Goal: Information Seeking & Learning: Understand process/instructions

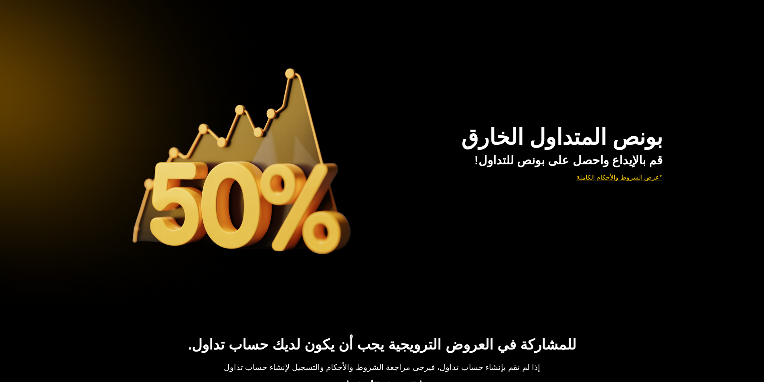
click at [643, 175] on link "*عرض الشروط والأحكام الكاملة" at bounding box center [619, 178] width 87 height 20
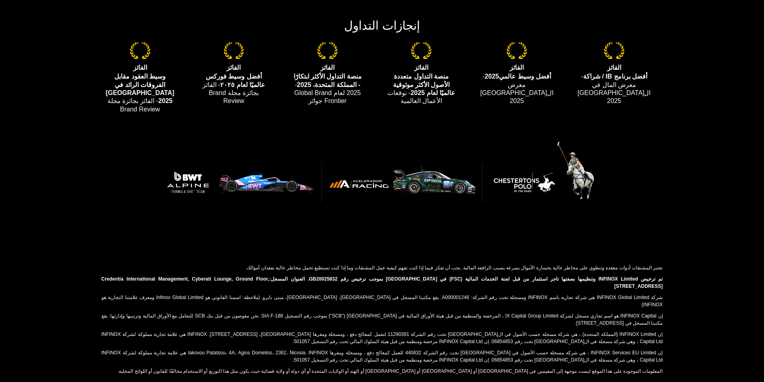
click at [444, 177] on img at bounding box center [382, 178] width 481 height 76
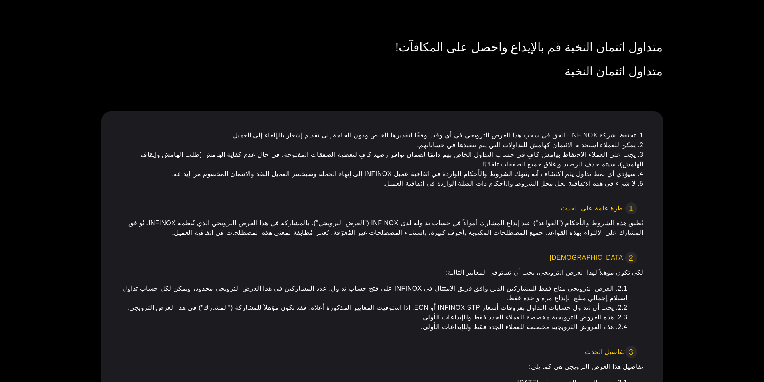
click at [602, 204] on span "نظرة عامة على الحدث" at bounding box center [593, 209] width 64 height 10
click at [603, 204] on span "نظرة عامة على الحدث" at bounding box center [593, 209] width 64 height 10
click at [630, 203] on span "1" at bounding box center [631, 209] width 12 height 12
click at [616, 204] on span "نظرة عامة على الحدث" at bounding box center [593, 209] width 64 height 10
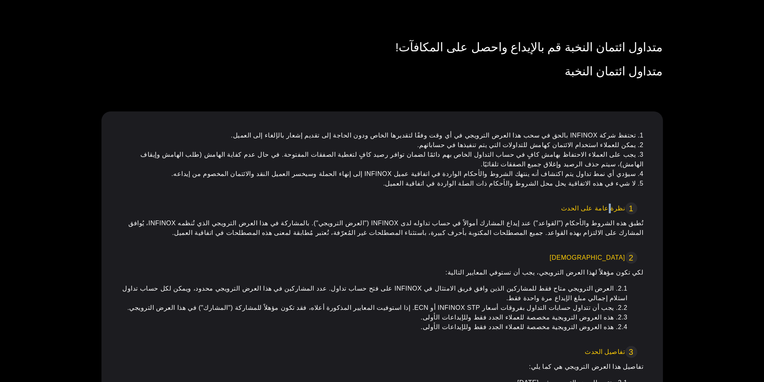
scroll to position [1139, 0]
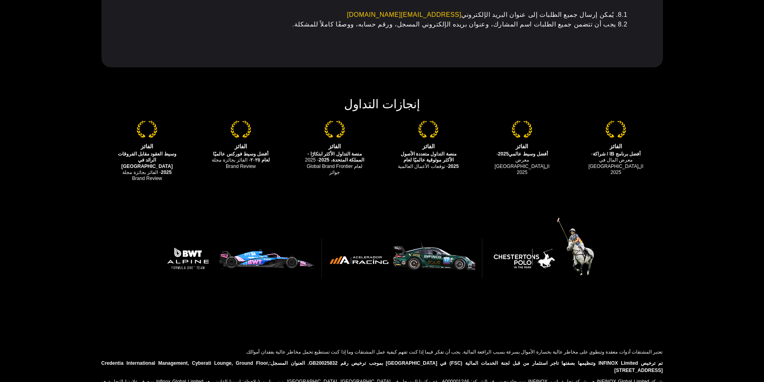
click at [451, 216] on img at bounding box center [382, 254] width 481 height 76
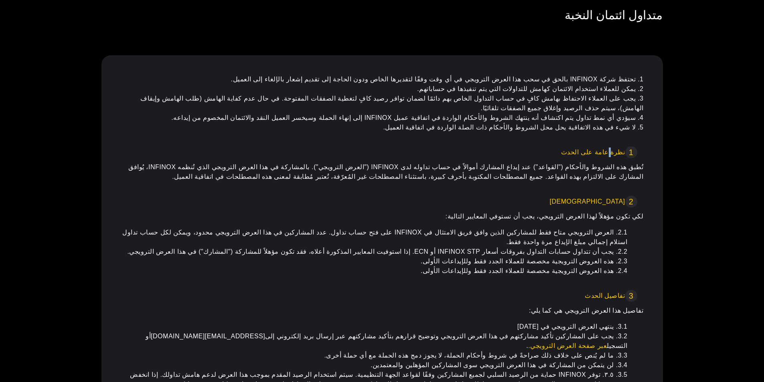
scroll to position [0, 0]
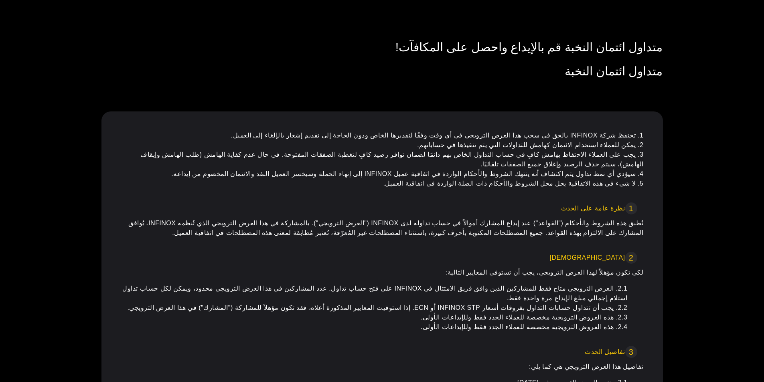
click at [628, 252] on p "2 الأهلية لكي تكون مؤهلاً لهذا العرض الترويجي، يجب أن تستوفي المعايير التالية:" at bounding box center [382, 265] width 523 height 26
click at [627, 252] on p "2 الأهلية لكي تكون مؤهلاً لهذا العرض الترويجي، يجب أن تستوفي المعايير التالية:" at bounding box center [382, 265] width 523 height 26
click at [617, 253] on span "[DEMOGRAPHIC_DATA]" at bounding box center [587, 258] width 75 height 10
click at [616, 253] on span "[DEMOGRAPHIC_DATA]" at bounding box center [587, 258] width 75 height 10
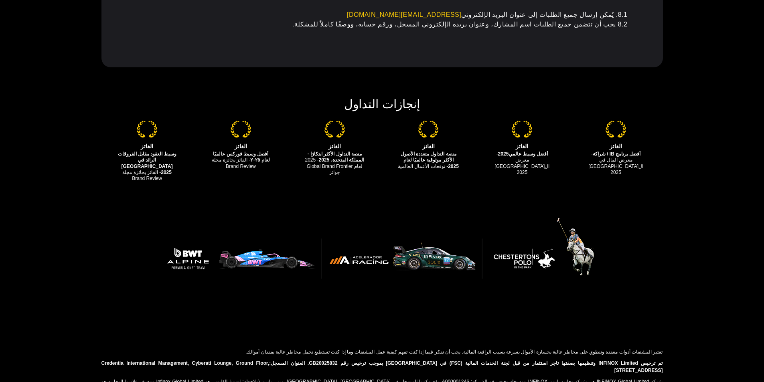
click at [578, 216] on img at bounding box center [382, 254] width 481 height 76
click at [568, 216] on img at bounding box center [382, 254] width 481 height 76
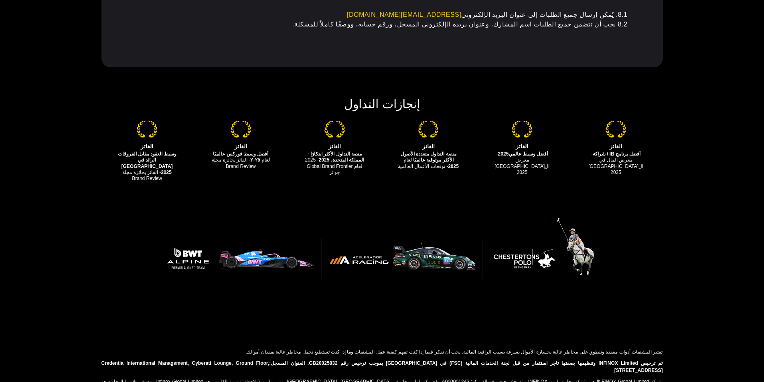
scroll to position [0, 0]
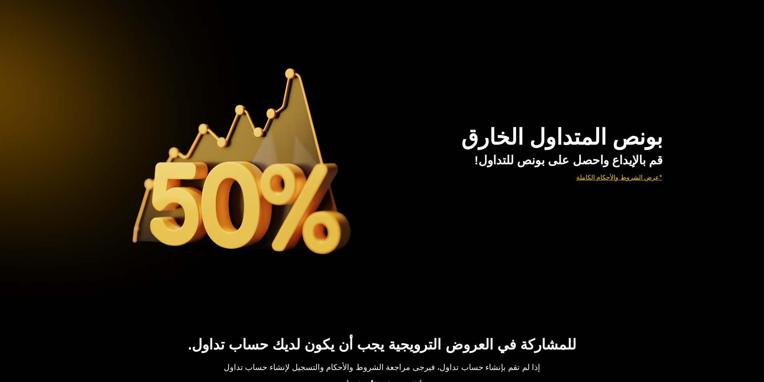
click at [251, 189] on img at bounding box center [239, 158] width 276 height 276
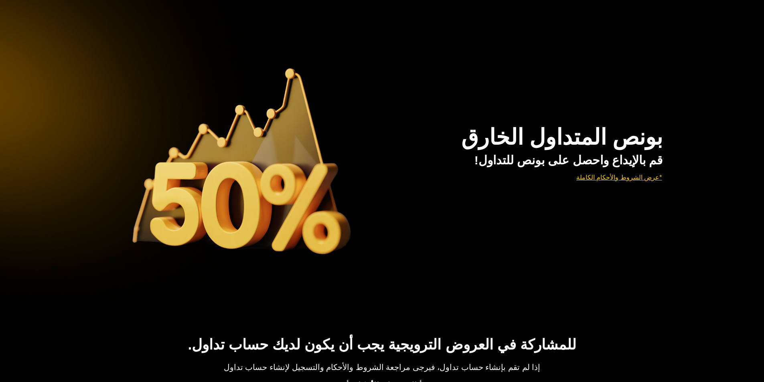
click at [251, 189] on img at bounding box center [239, 158] width 276 height 276
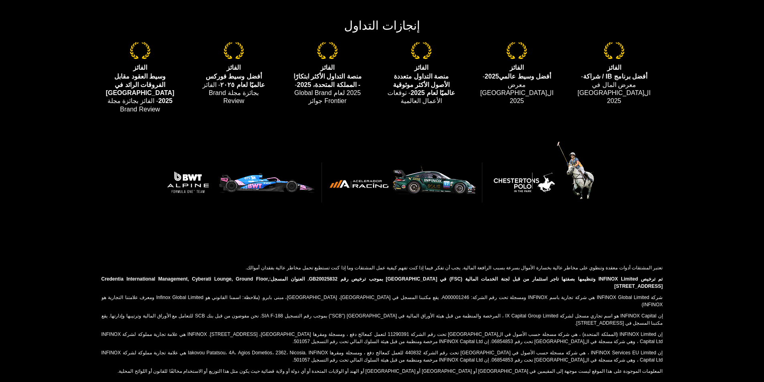
click at [395, 161] on img at bounding box center [382, 178] width 481 height 76
click at [357, 175] on img at bounding box center [382, 178] width 481 height 76
click at [420, 175] on img at bounding box center [382, 178] width 481 height 76
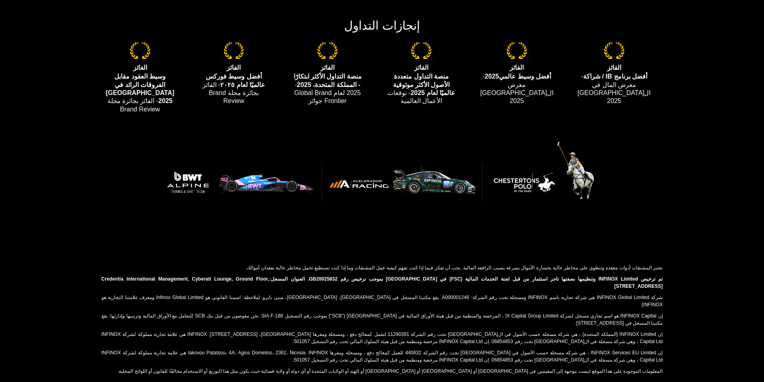
click at [507, 62] on li "الفائز أفضل وسيط عالمي2025 - معرض المال كولومبيا 2025" at bounding box center [516, 73] width 97 height 63
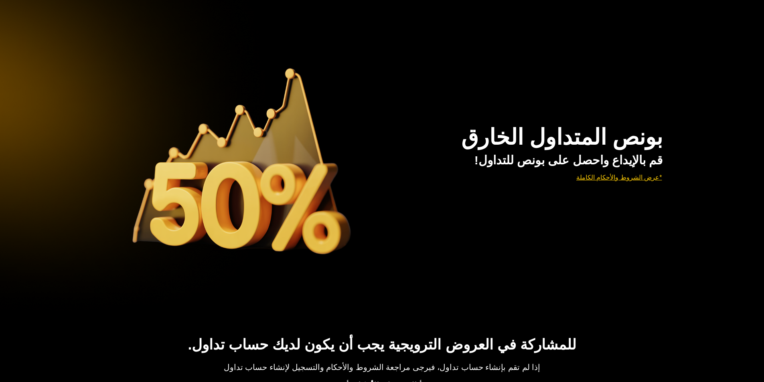
click at [635, 173] on link "*عرض الشروط والأحكام الكاملة" at bounding box center [619, 178] width 87 height 20
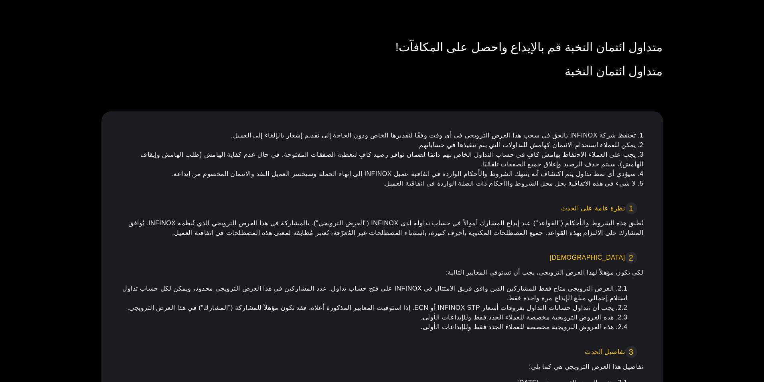
scroll to position [1139, 0]
